Goal: Check status: Check status

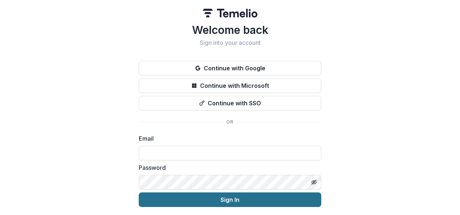
type input "**********"
click at [218, 203] on button "Sign In" at bounding box center [230, 200] width 182 height 15
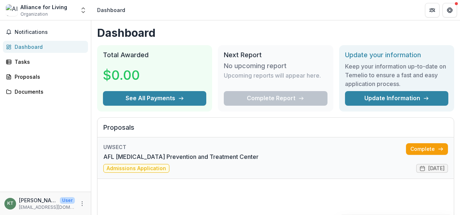
click at [150, 161] on link "AFL [MEDICAL_DATA] Prevention and Treatment Center" at bounding box center [180, 157] width 155 height 9
